Goal: Task Accomplishment & Management: Manage account settings

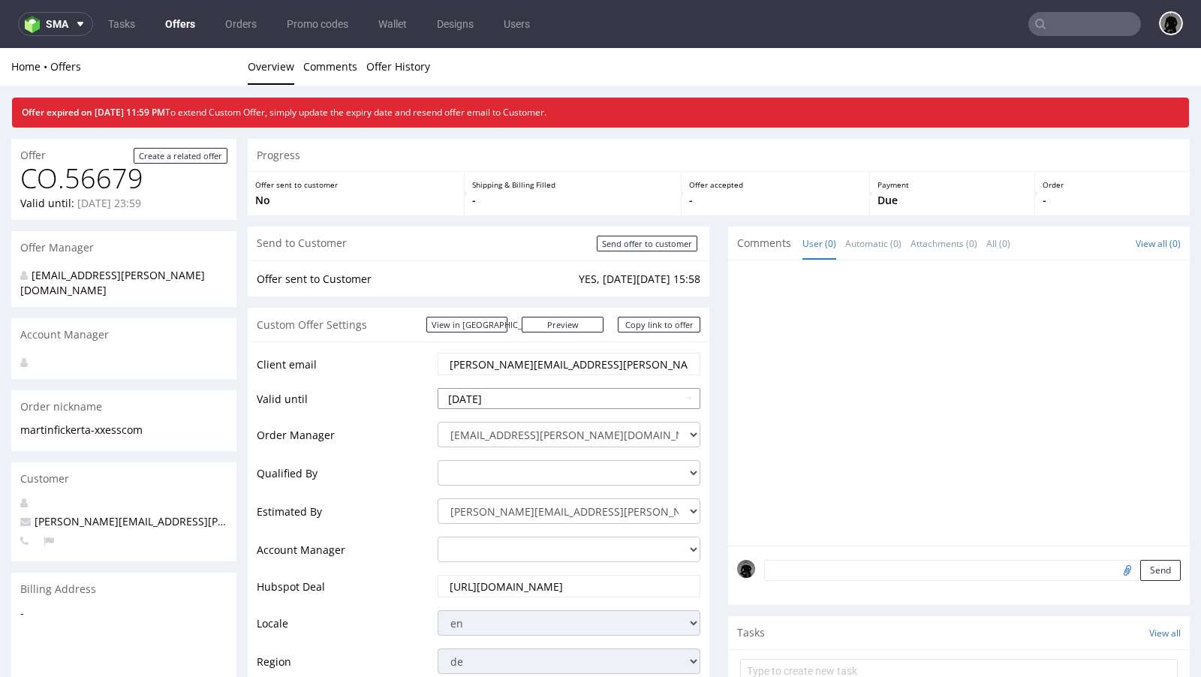
click at [511, 396] on input "[DATE]" at bounding box center [569, 398] width 263 height 21
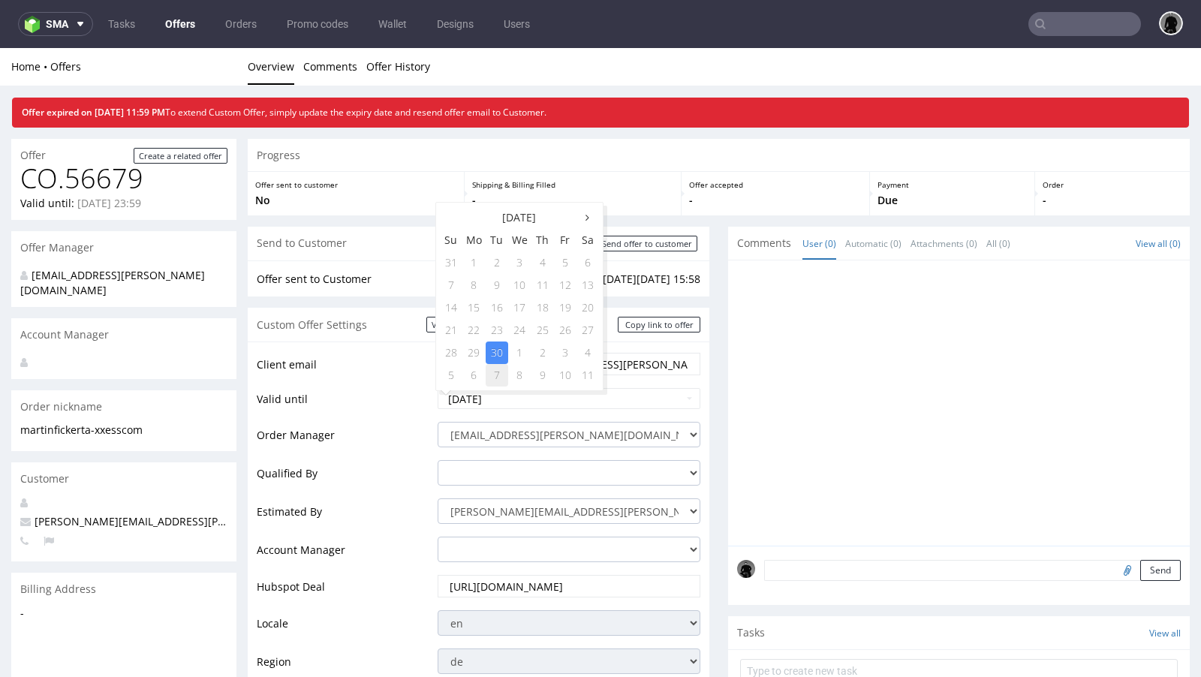
click at [499, 366] on td "7" at bounding box center [497, 375] width 23 height 23
type input "2025-10-07"
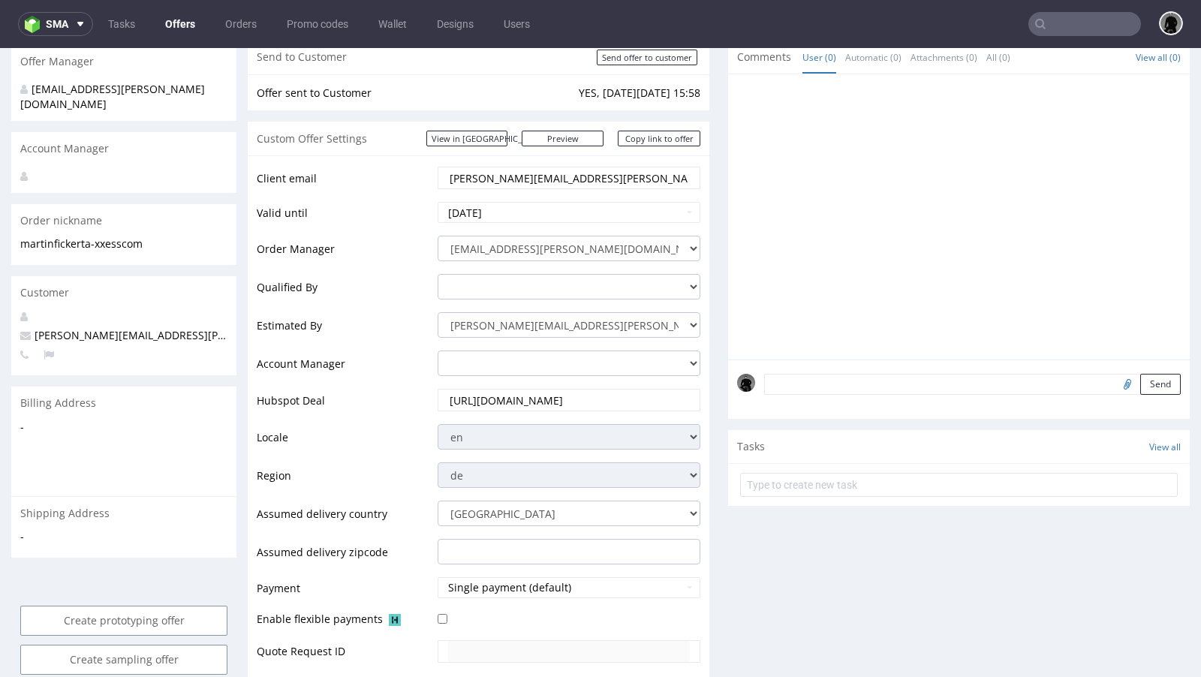
scroll to position [330, 0]
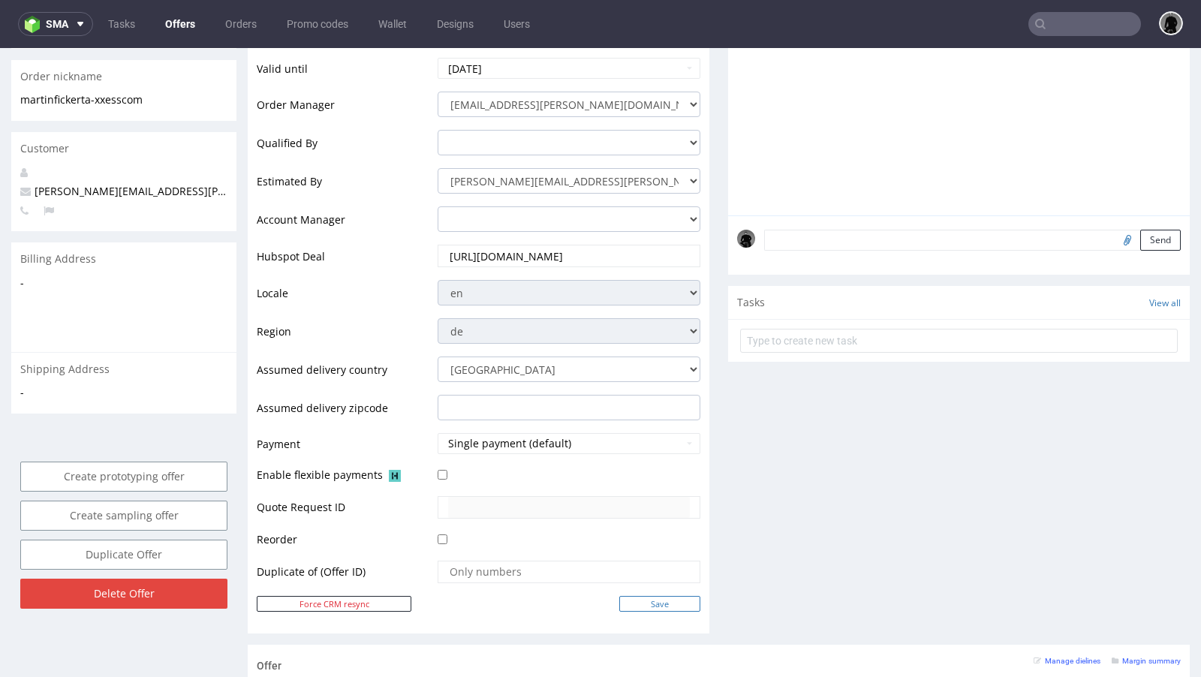
click at [626, 604] on input "Save" at bounding box center [659, 604] width 81 height 16
type input "In progress..."
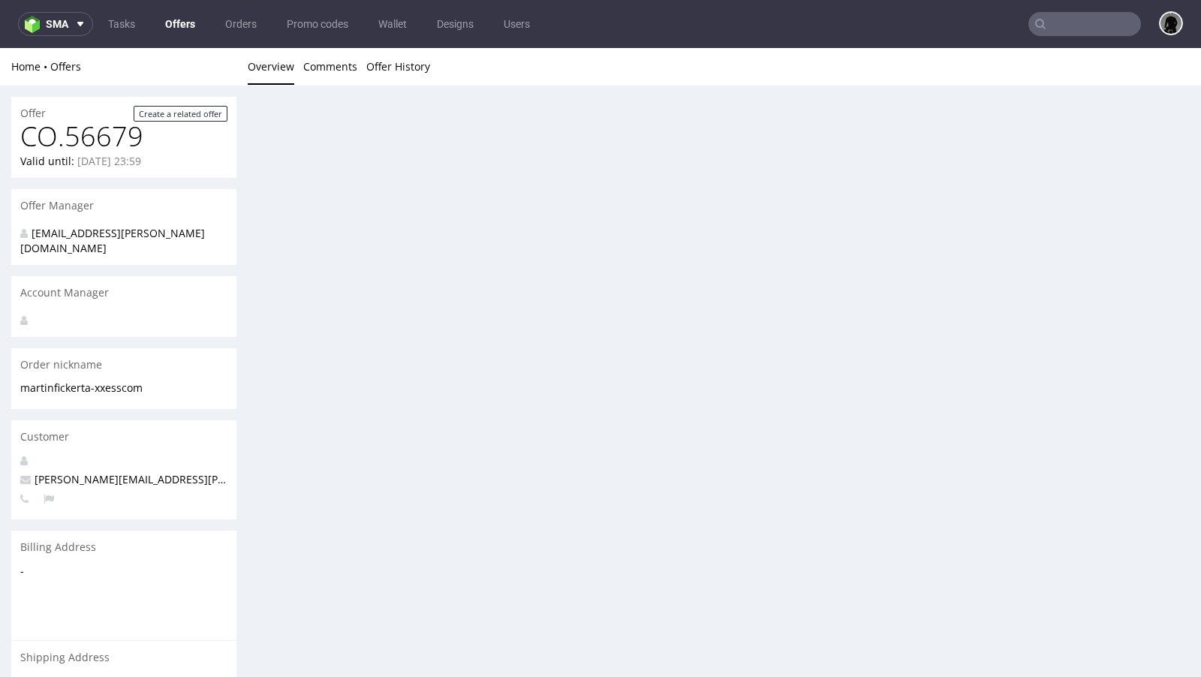
scroll to position [0, 0]
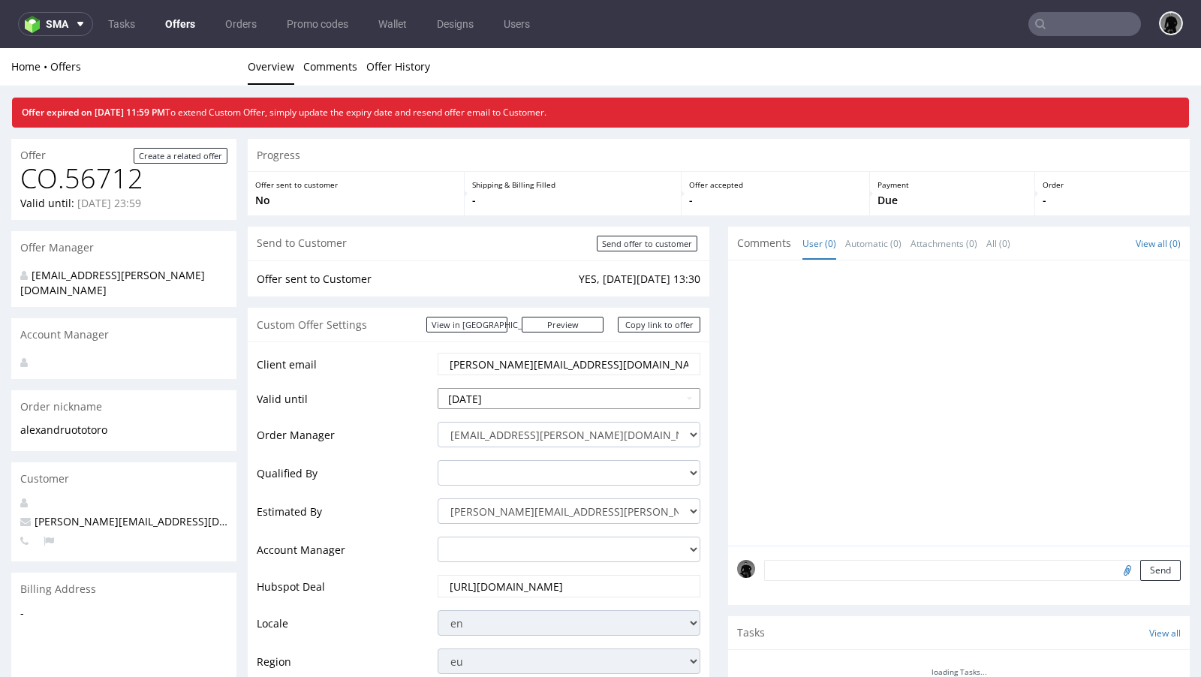
click at [535, 398] on input "[DATE]" at bounding box center [569, 398] width 263 height 21
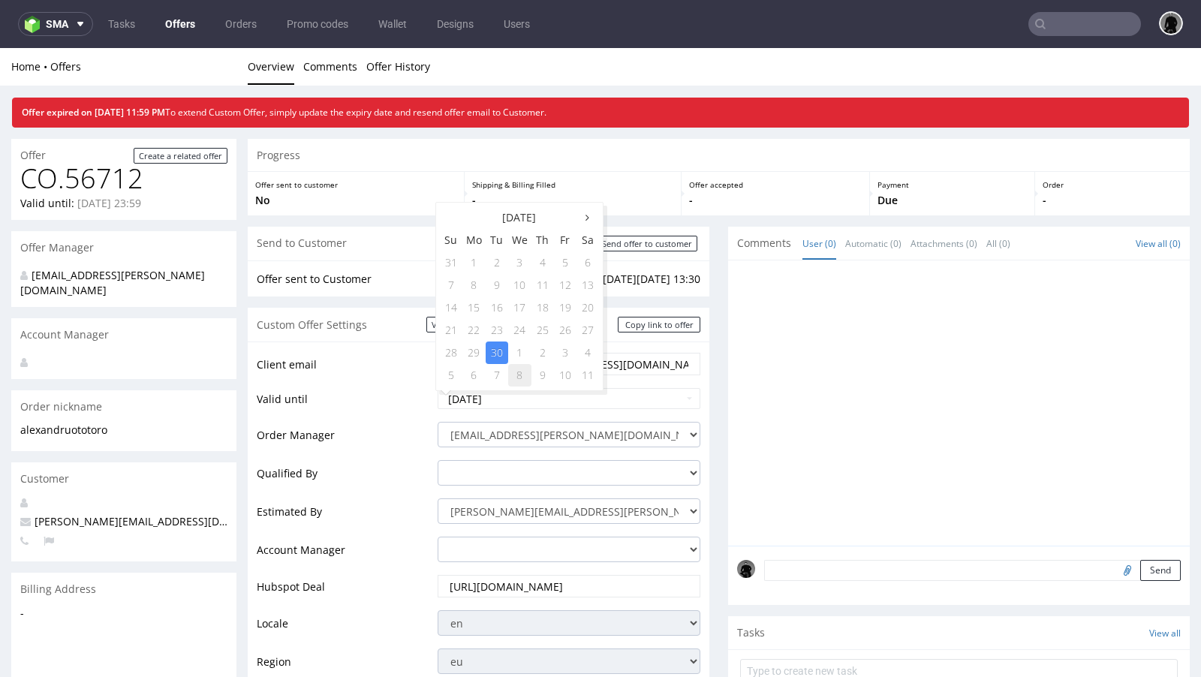
click at [514, 374] on td "8" at bounding box center [519, 375] width 23 height 23
type input "[DATE]"
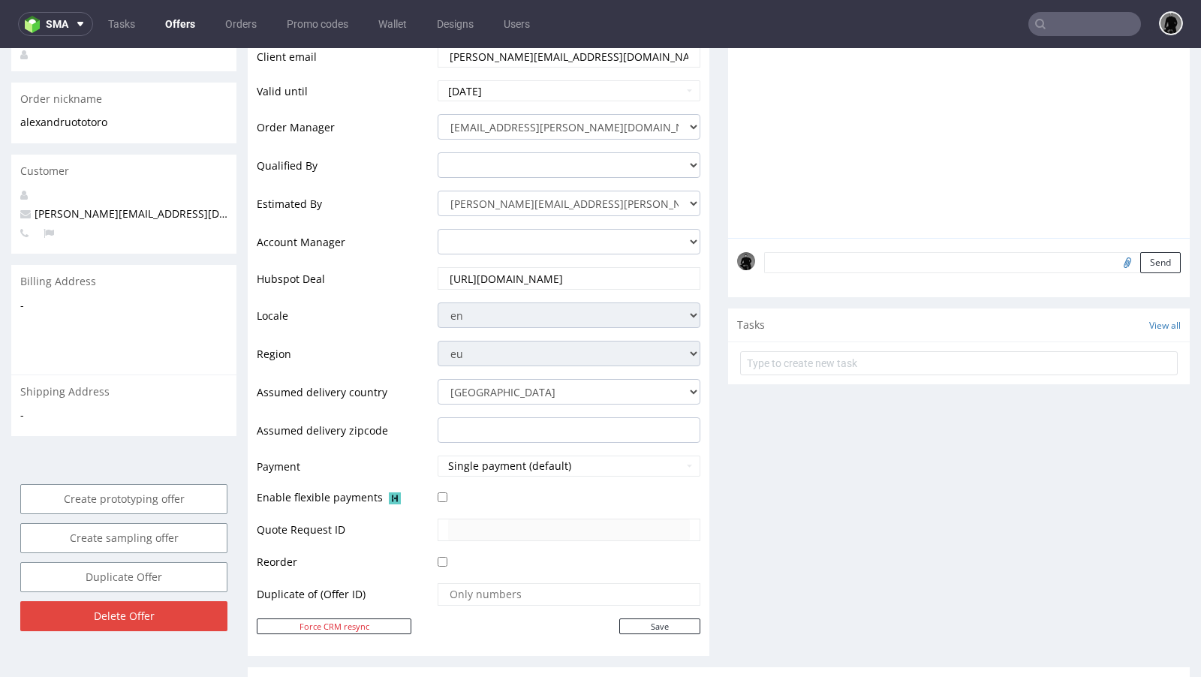
scroll to position [346, 0]
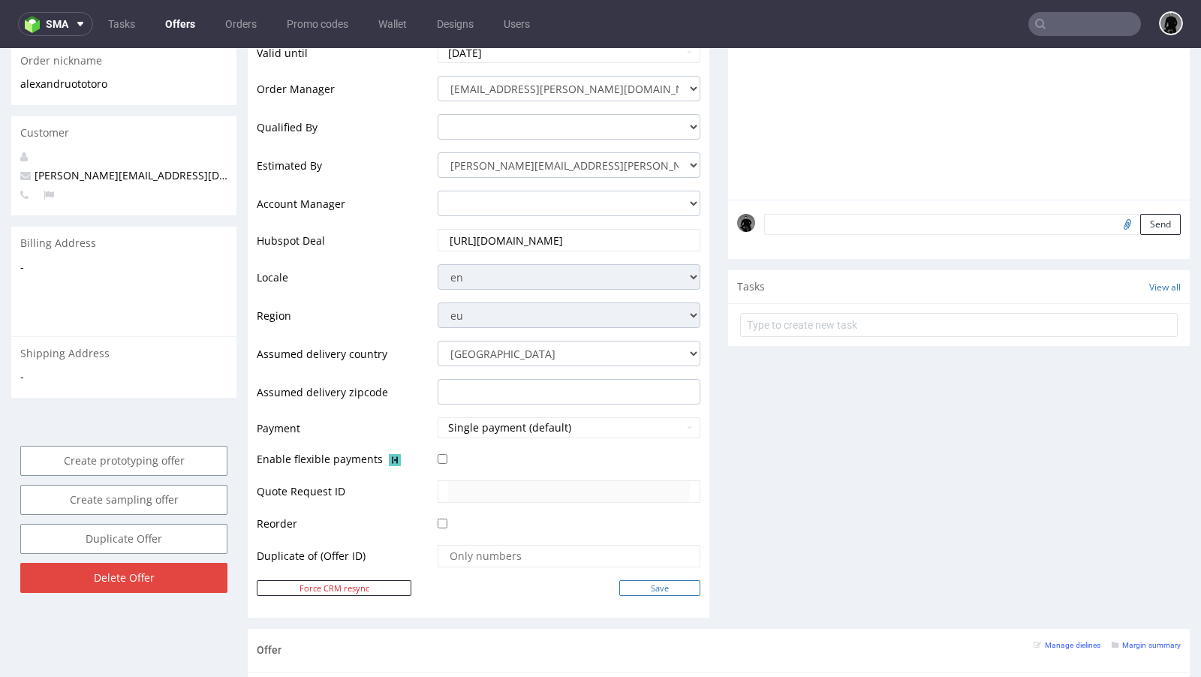
click at [646, 580] on input "Save" at bounding box center [659, 588] width 81 height 16
type input "In progress..."
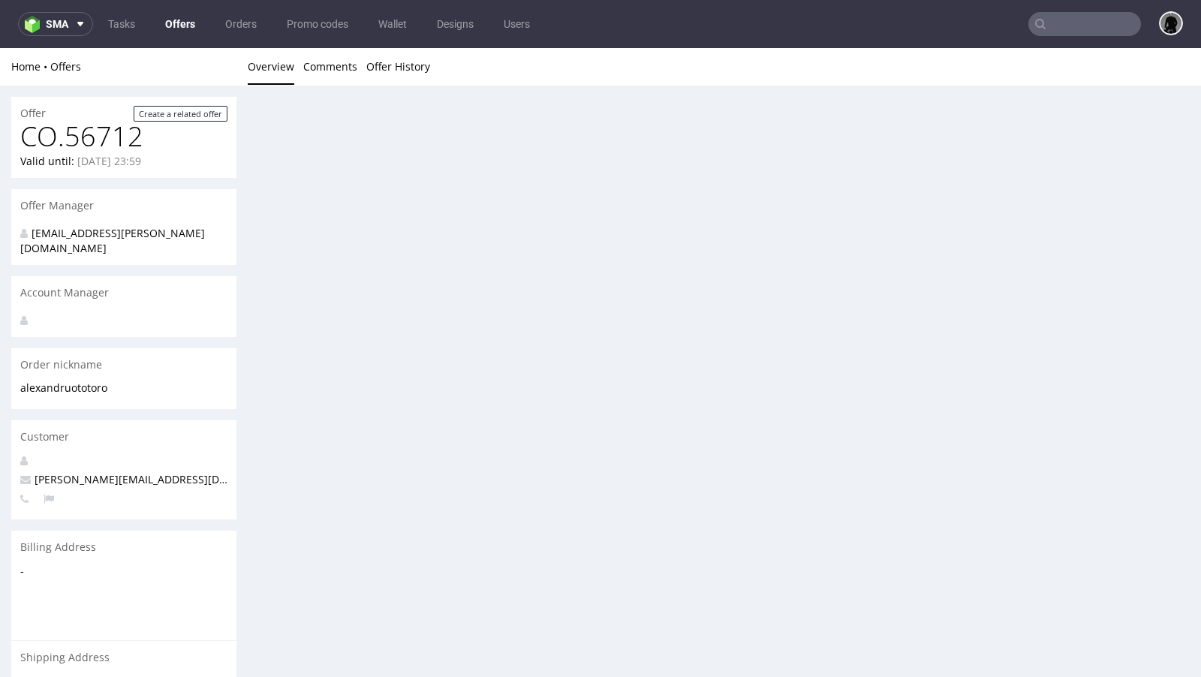
scroll to position [0, 0]
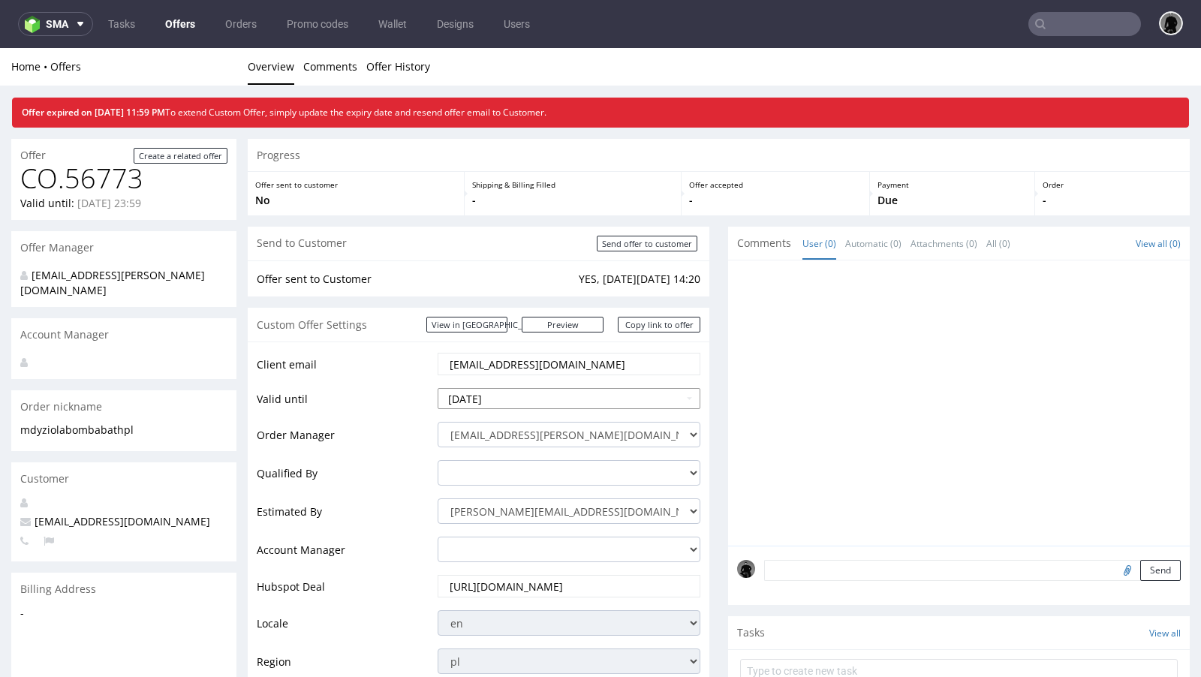
click at [538, 398] on input "[DATE]" at bounding box center [569, 398] width 263 height 21
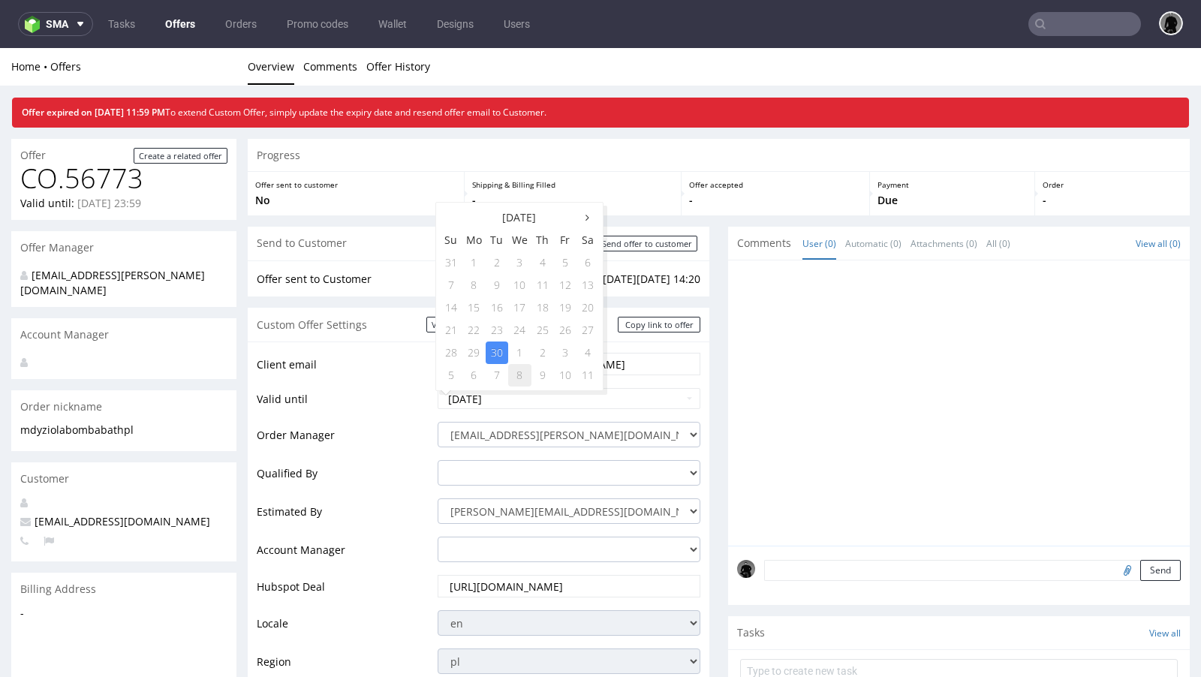
click at [514, 375] on td "8" at bounding box center [519, 375] width 23 height 23
type input "[DATE]"
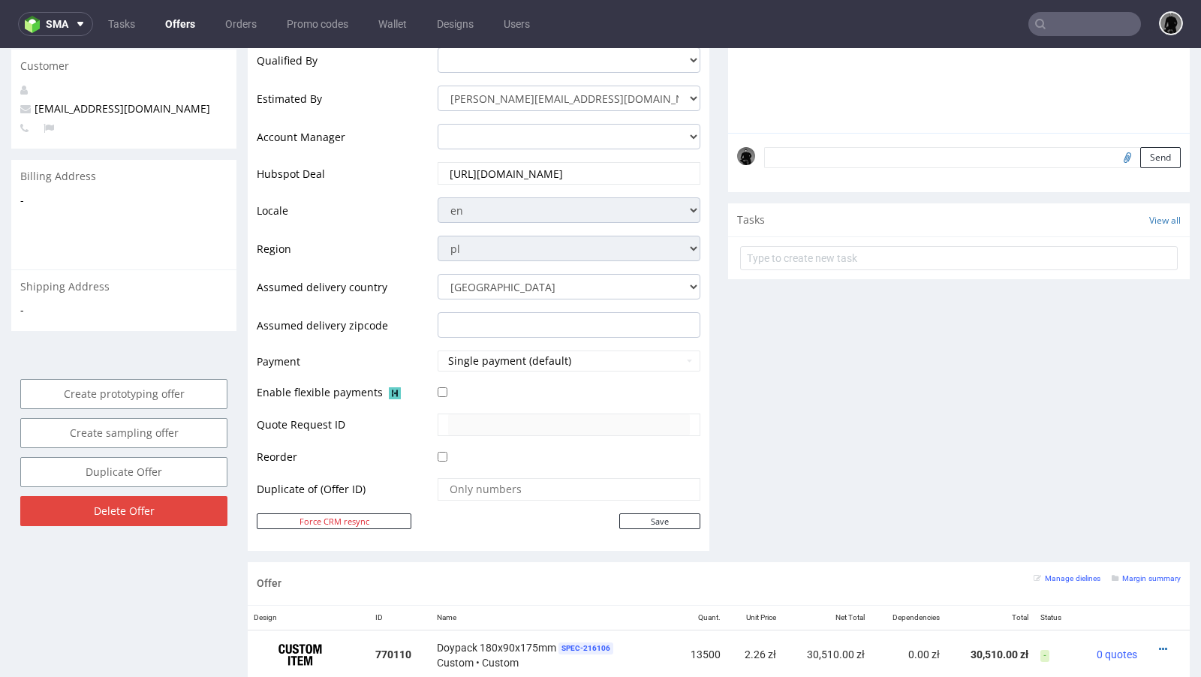
scroll to position [444, 0]
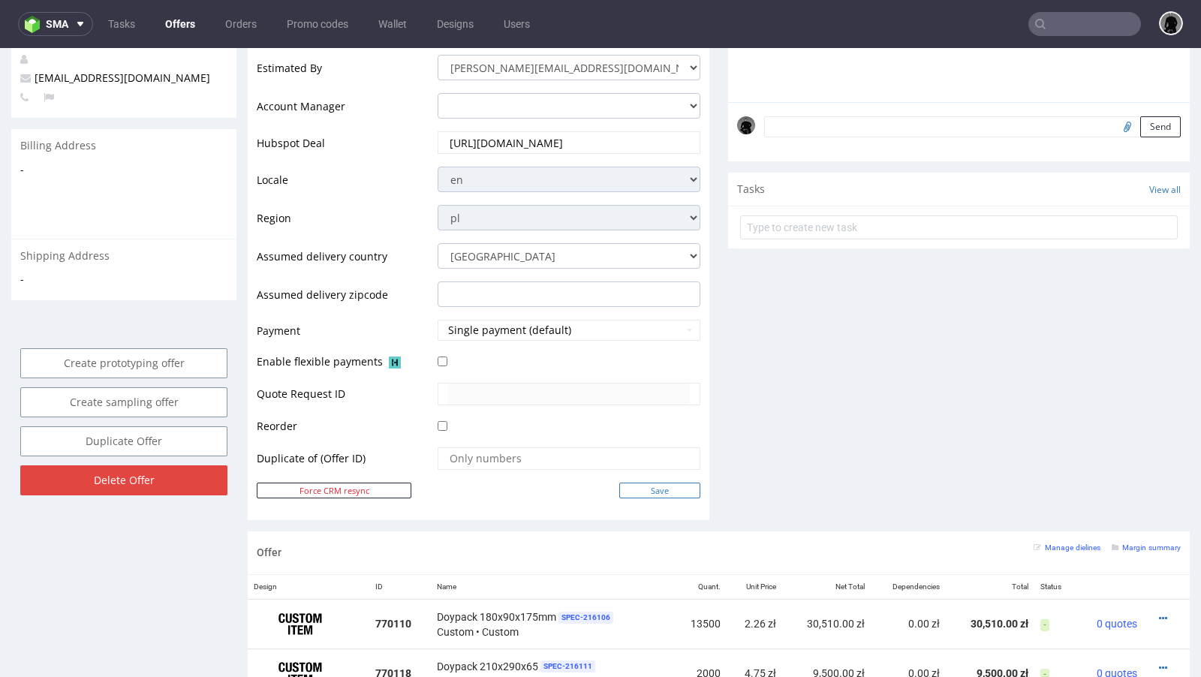
click at [630, 484] on input "Save" at bounding box center [659, 491] width 81 height 16
type input "In progress..."
